Goal: Task Accomplishment & Management: Use online tool/utility

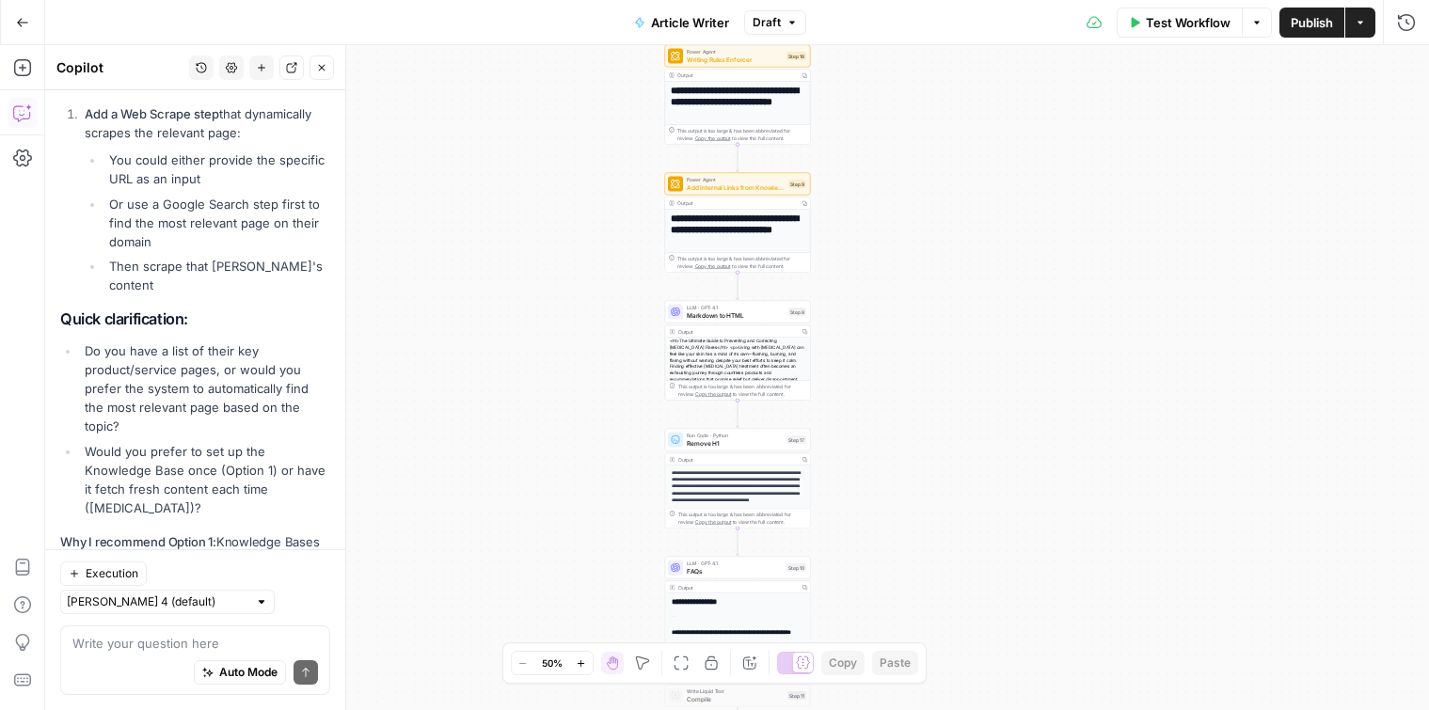
scroll to position [1185, 0]
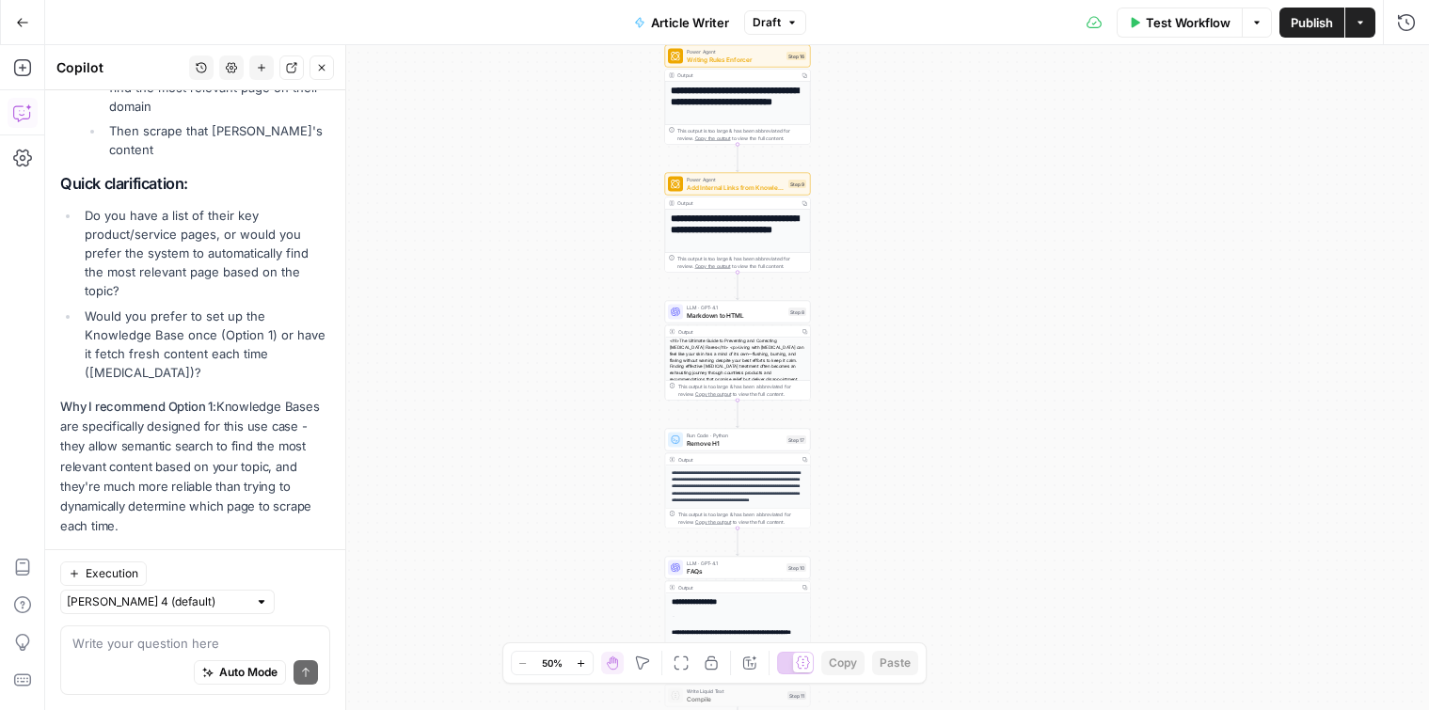
click at [171, 660] on div "Auto Mode Send" at bounding box center [195, 673] width 246 height 41
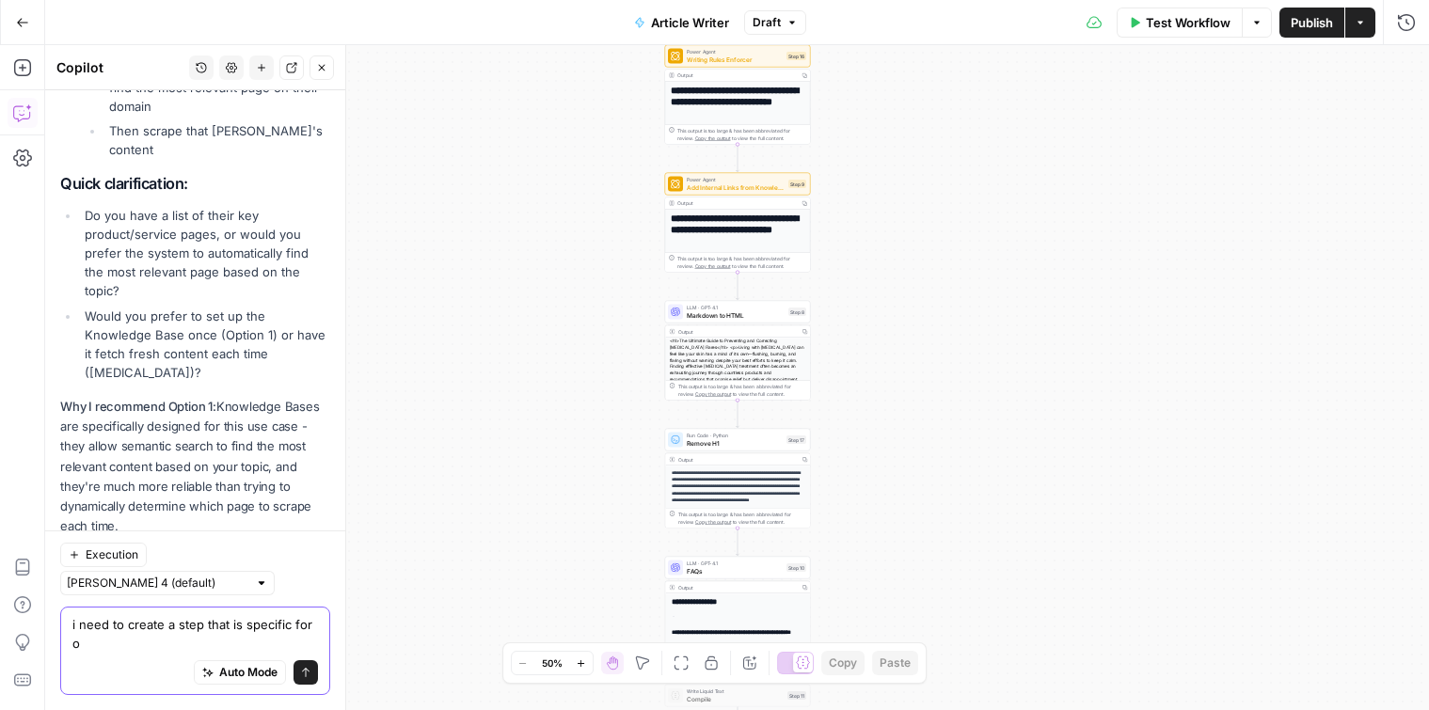
scroll to position [1204, 0]
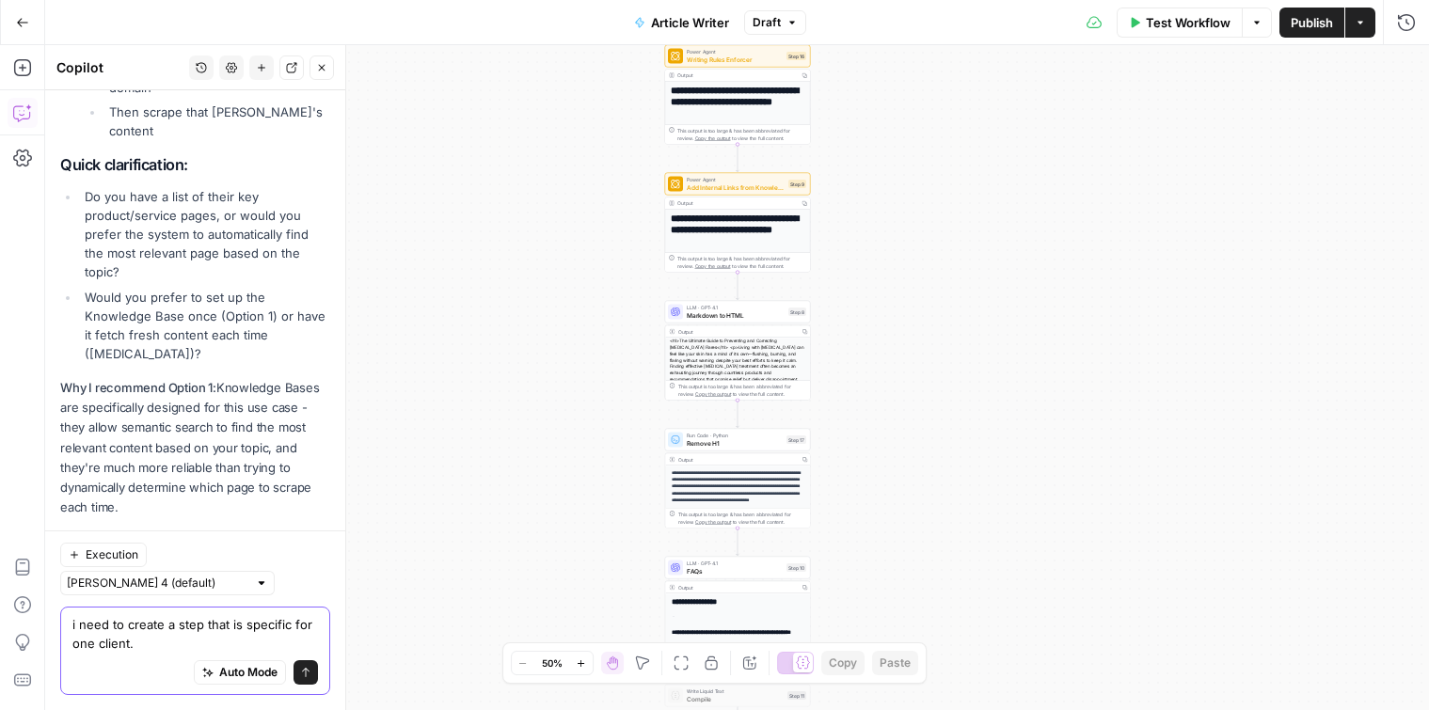
drag, startPoint x: 247, startPoint y: 642, endPoint x: 231, endPoint y: 630, distance: 19.6
click at [231, 630] on textarea "i need to create a step that is specific for one client." at bounding box center [195, 634] width 246 height 38
click at [242, 643] on textarea "i need to create a step that is specific for one client." at bounding box center [195, 634] width 246 height 38
drag, startPoint x: 242, startPoint y: 643, endPoint x: 242, endPoint y: 630, distance: 12.2
click at [242, 630] on textarea "i need to create a step that is specific for one client." at bounding box center [195, 634] width 246 height 38
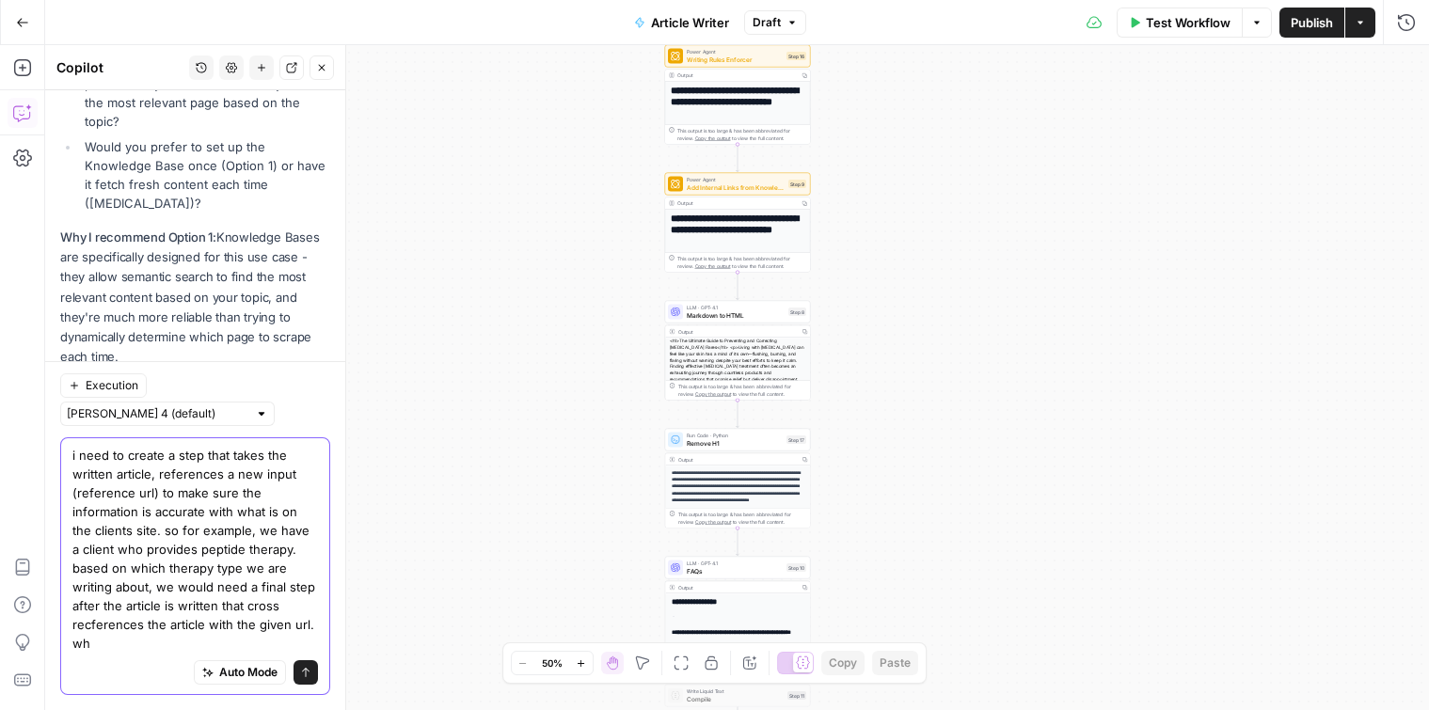
scroll to position [1373, 0]
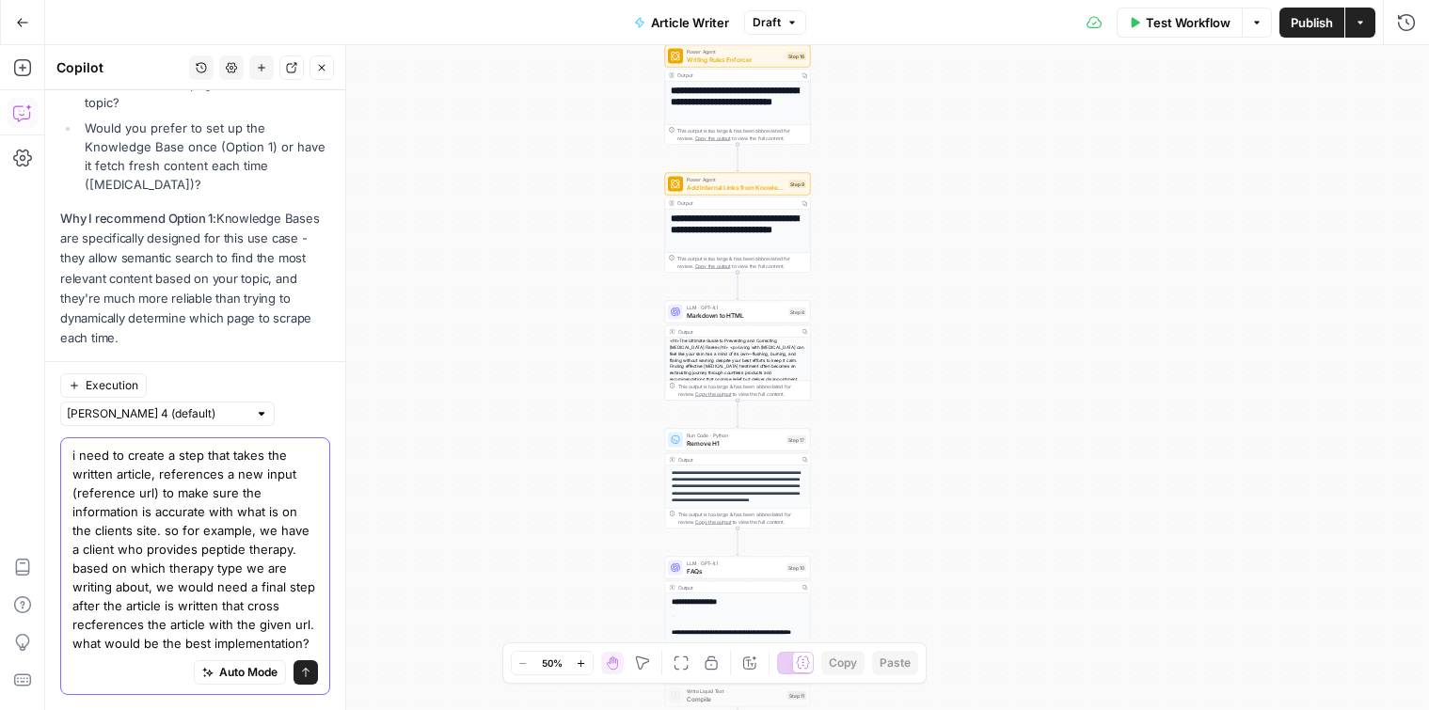
type textarea "i need to create a step that takes the written article, references a new input …"
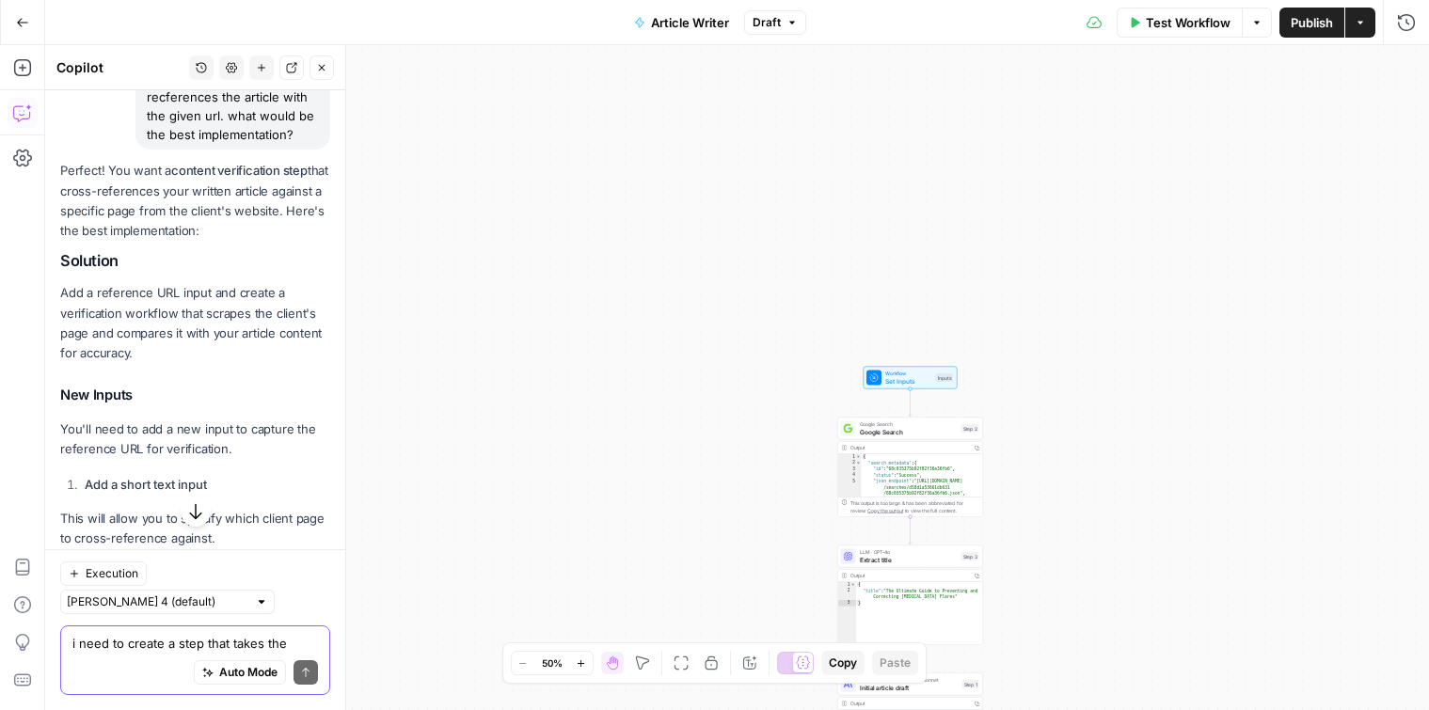
scroll to position [1964, 0]
click at [224, 478] on li "Add a short text input" at bounding box center [205, 487] width 250 height 19
click at [186, 480] on strong "Add a short text input" at bounding box center [146, 487] width 122 height 15
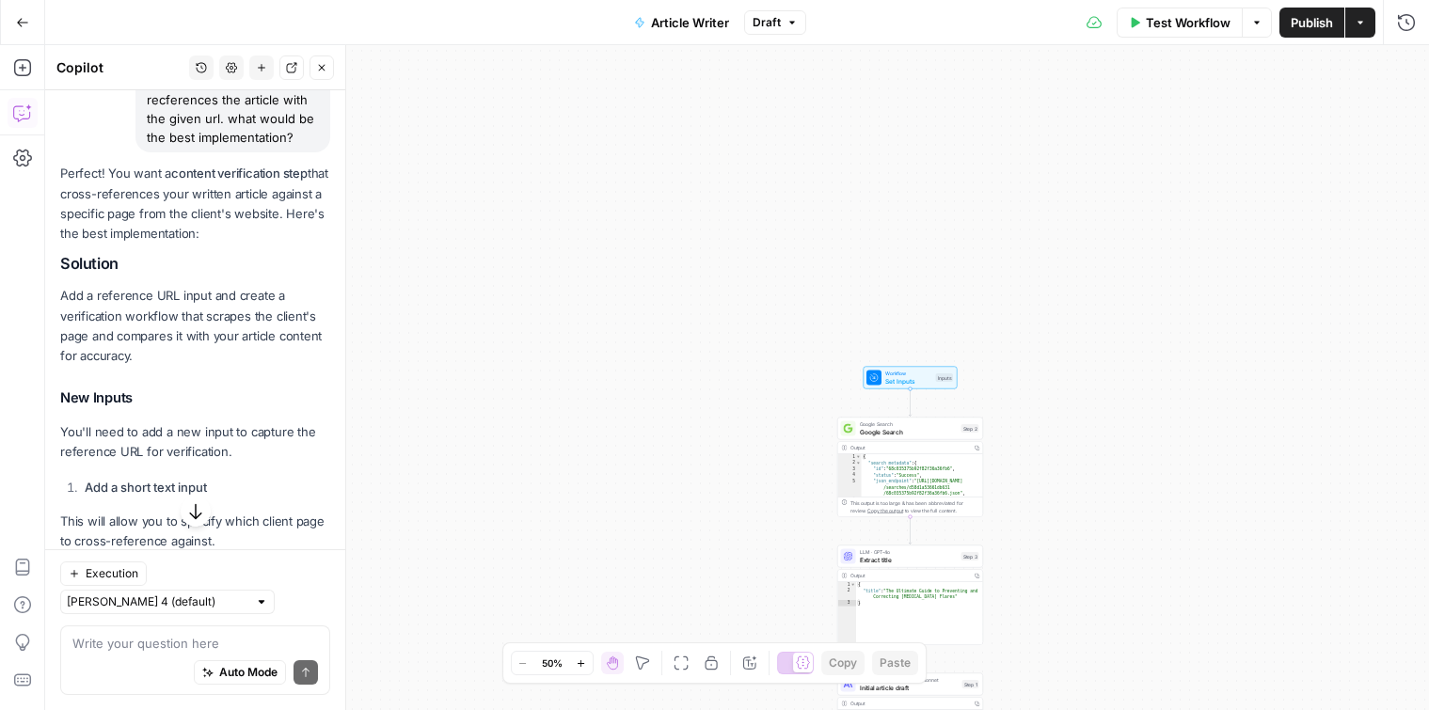
click at [189, 423] on p "You'll need to add a new input to capture the reference URL for verification." at bounding box center [195, 443] width 270 height 40
click at [191, 423] on p "You'll need to add a new input to capture the reference URL for verification." at bounding box center [195, 443] width 270 height 40
drag, startPoint x: 191, startPoint y: 378, endPoint x: 129, endPoint y: 372, distance: 62.5
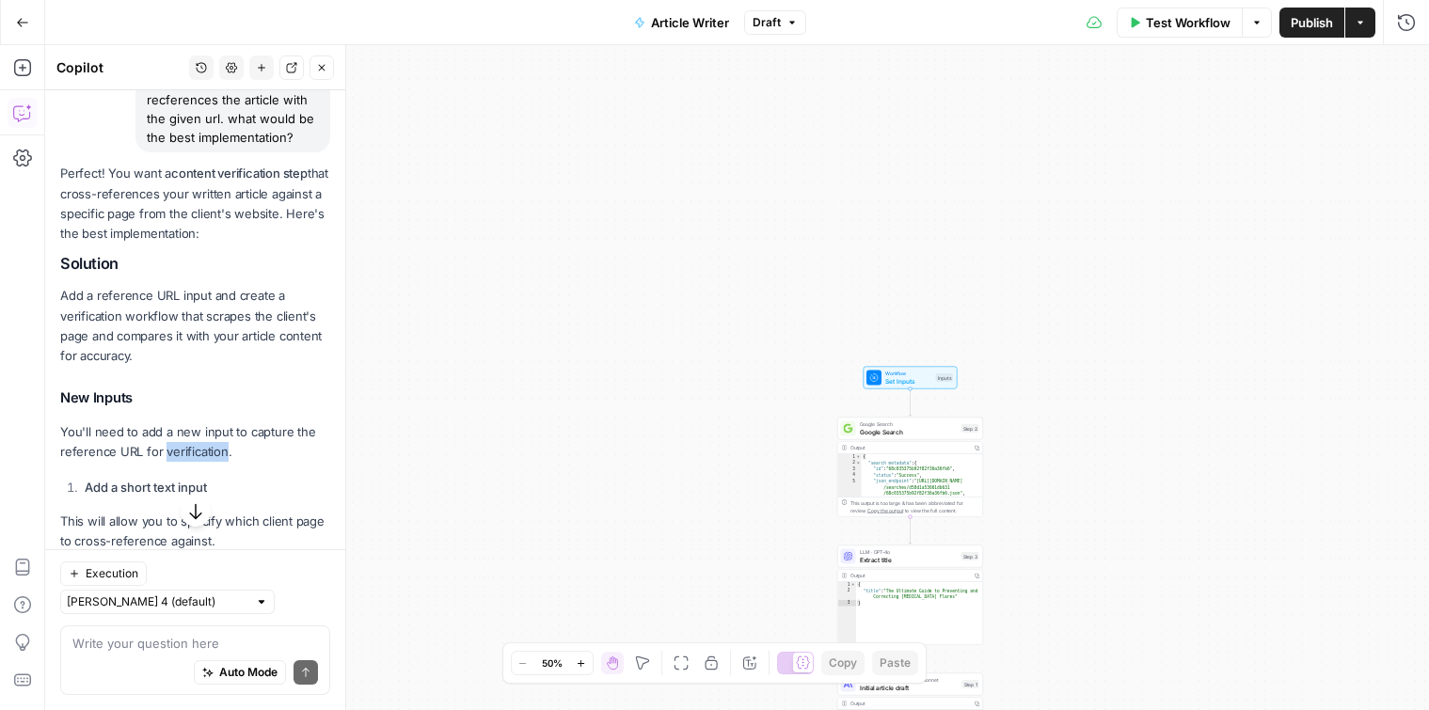
click at [129, 423] on p "You'll need to add a new input to capture the reference URL for verification." at bounding box center [195, 443] width 270 height 40
click at [127, 423] on p "You'll need to add a new input to capture the reference URL for verification." at bounding box center [195, 443] width 270 height 40
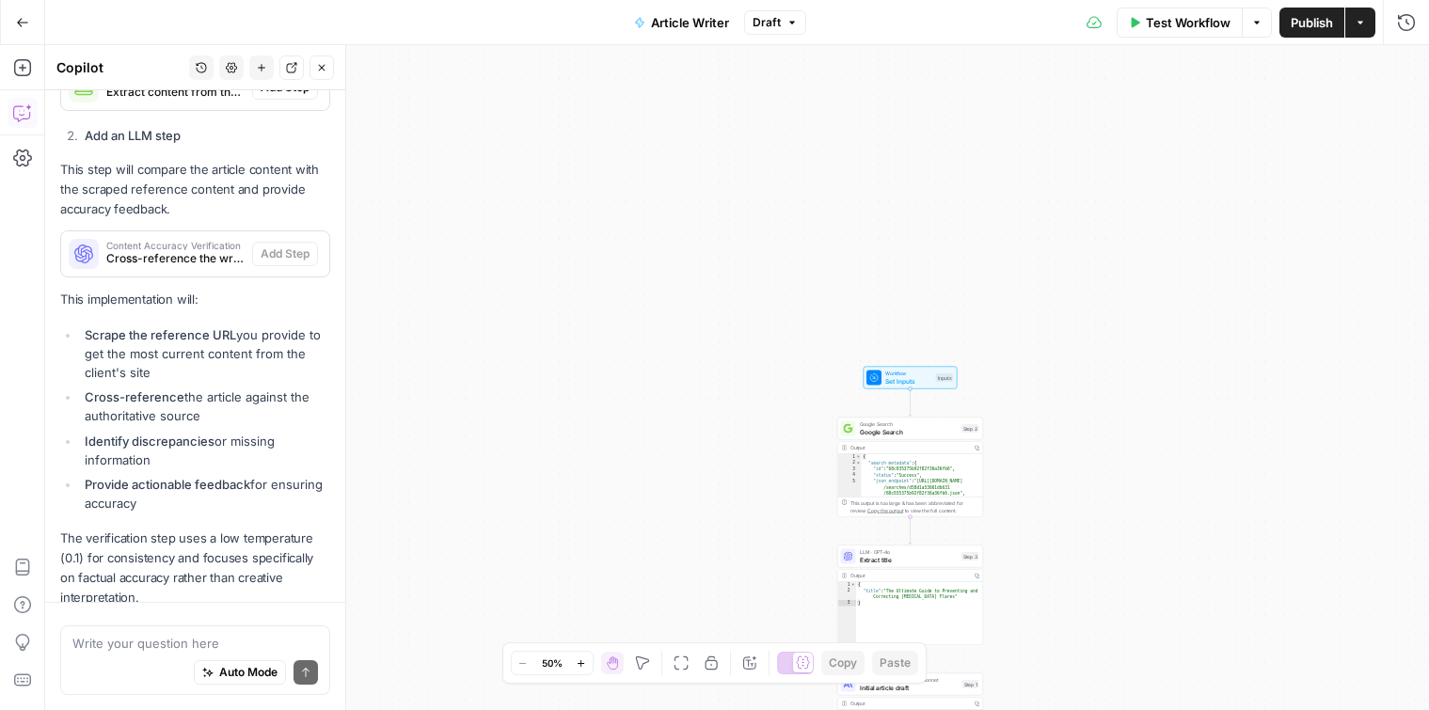
scroll to position [2727, 0]
